Goal: Information Seeking & Learning: Learn about a topic

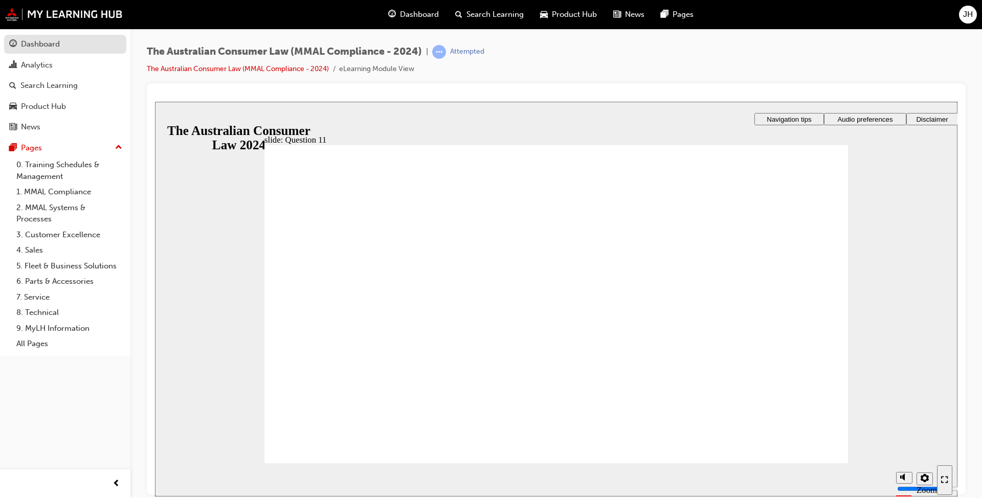
click at [38, 40] on div "Dashboard" at bounding box center [40, 44] width 39 height 12
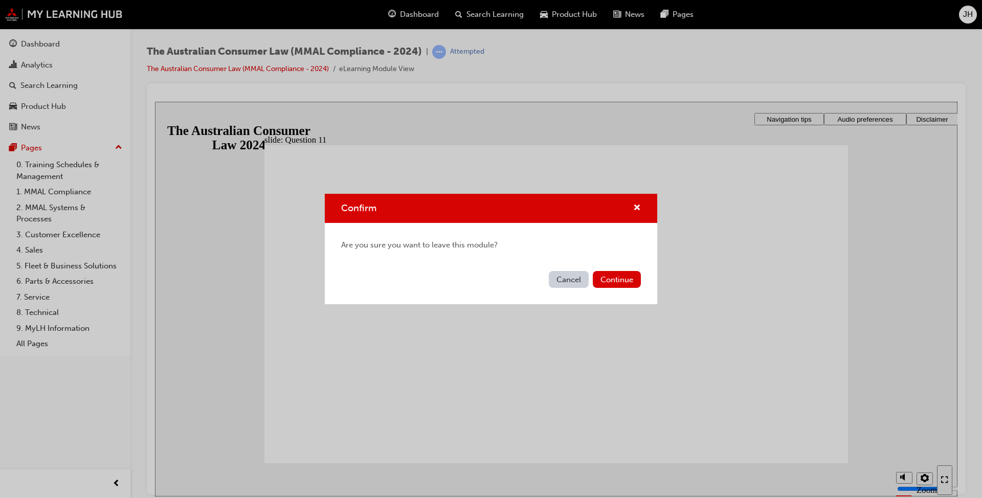
click at [570, 278] on button "Cancel" at bounding box center [569, 279] width 40 height 17
